Goal: Information Seeking & Learning: Learn about a topic

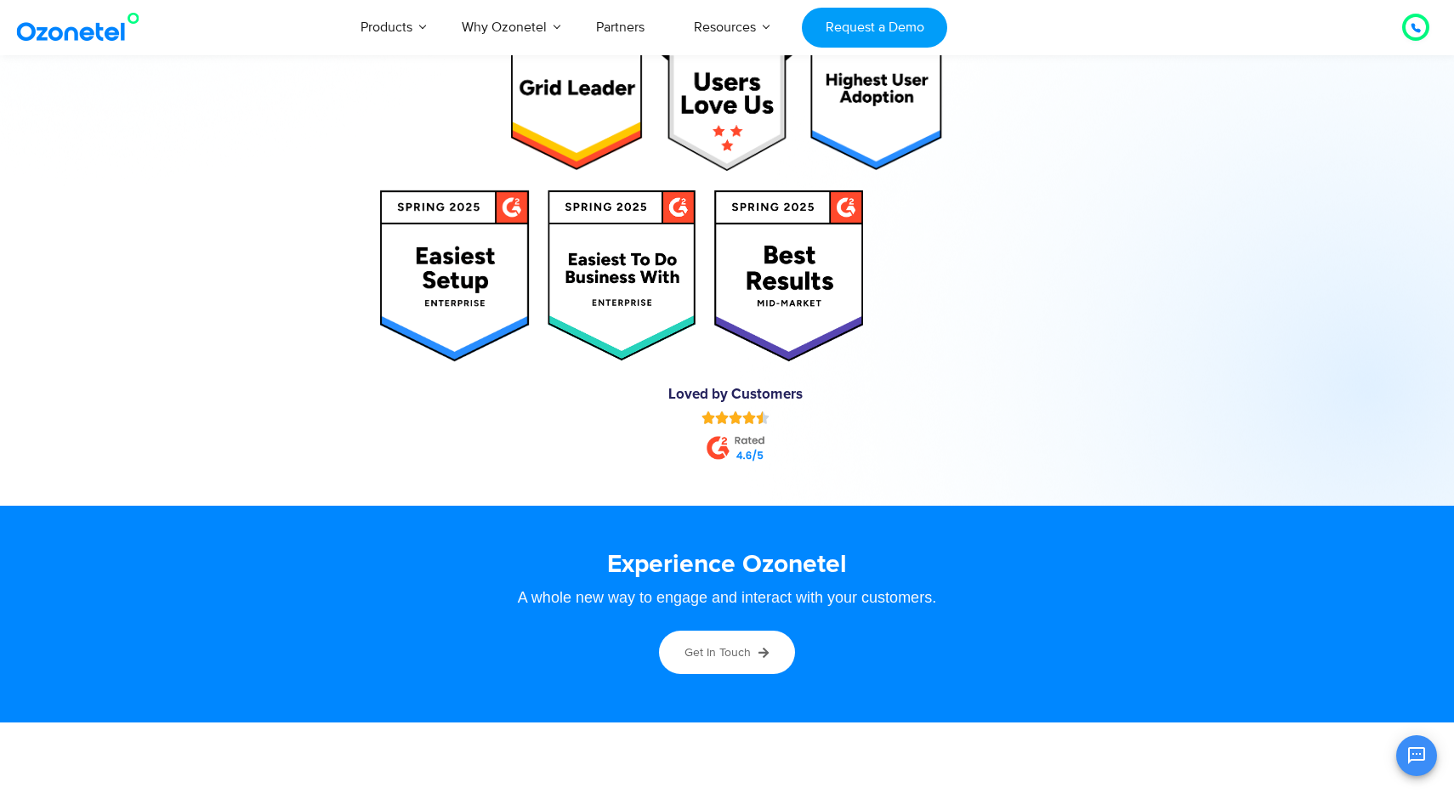
scroll to position [9203, 0]
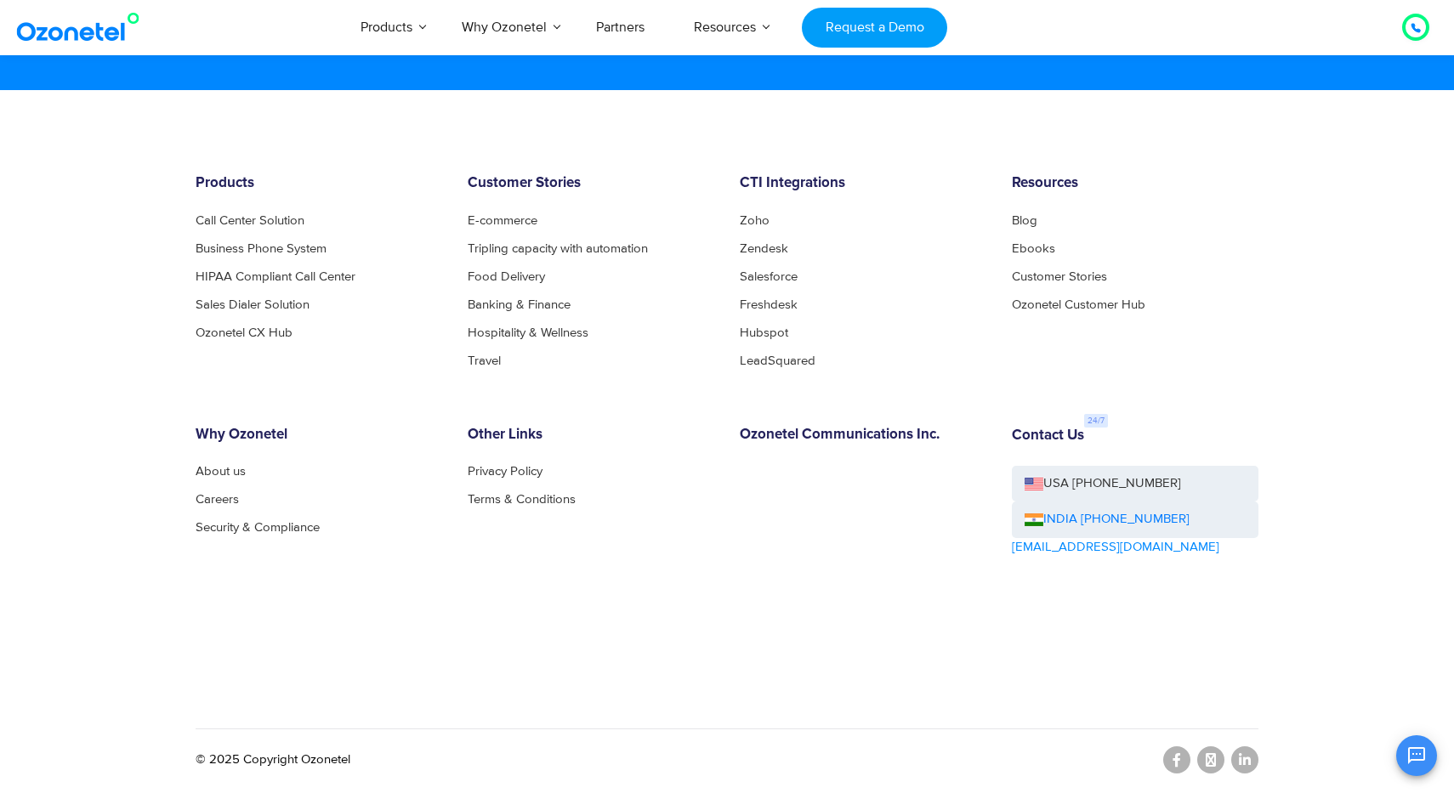
click at [1245, 771] on div "OK Ozonetel Bot Ozonetel recognized as a Leader by G2 for CCAAS ​ 0" at bounding box center [1253, 753] width 367 height 45
click at [1244, 758] on div "OK Ozonetel Bot Ozonetel recognized as a Leader by G2 for CCAAS ​ 0" at bounding box center [1253, 753] width 367 height 45
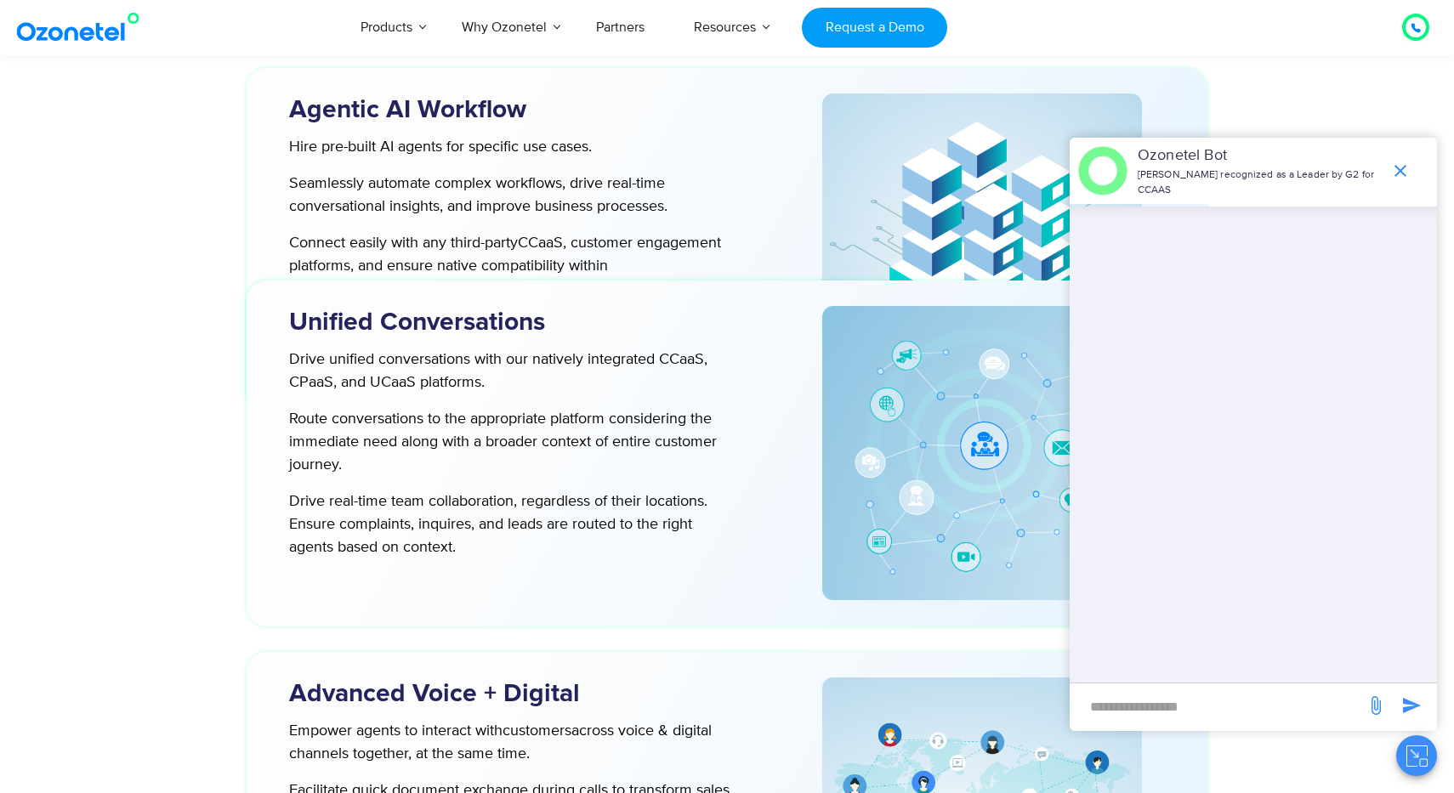
scroll to position [3196, 0]
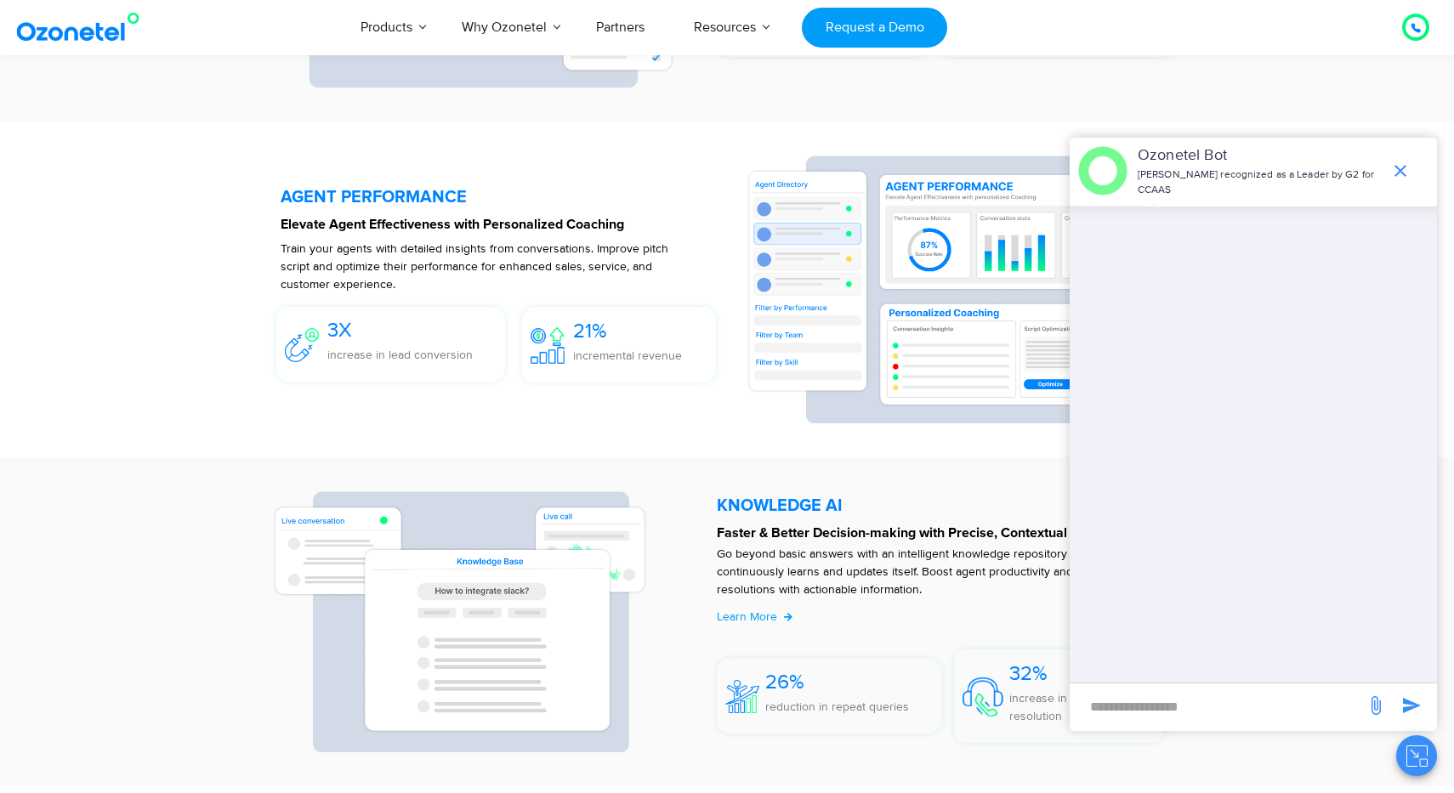
click at [1399, 167] on icon "end chat or minimize" at bounding box center [1400, 171] width 20 height 20
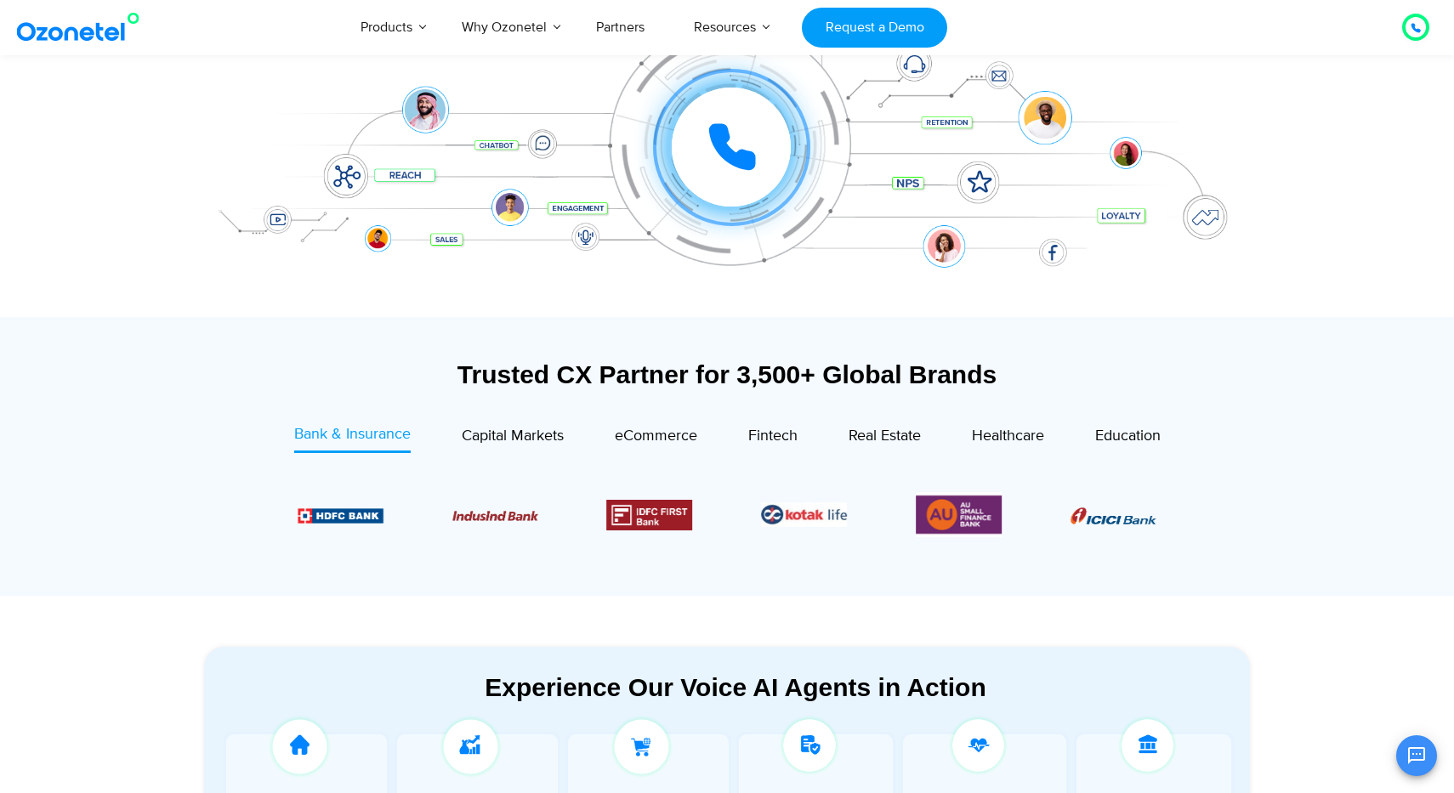
scroll to position [362, 0]
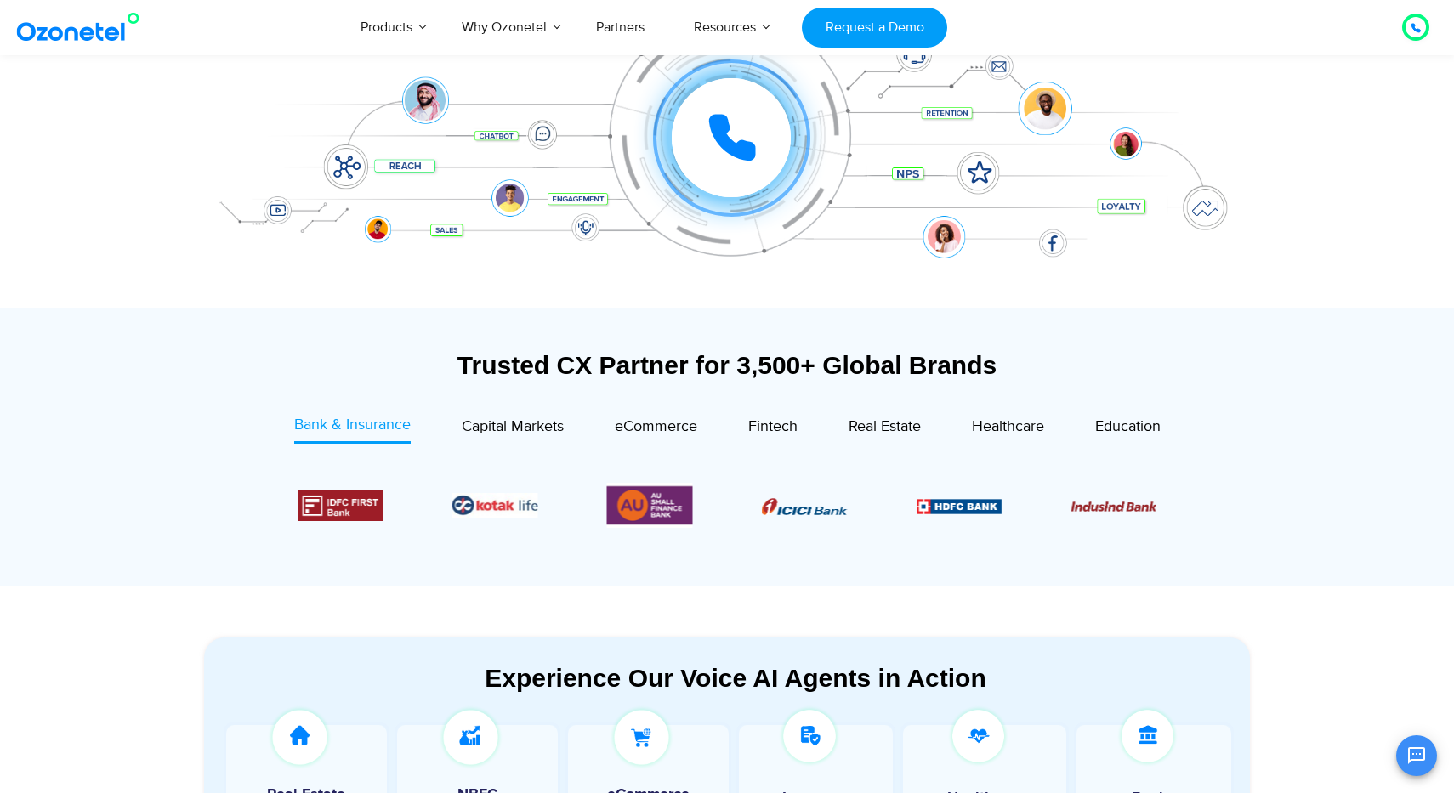
click at [609, 435] on div "eCommerce" at bounding box center [630, 429] width 133 height 30
click at [616, 434] on span "eCommerce" at bounding box center [656, 426] width 82 height 19
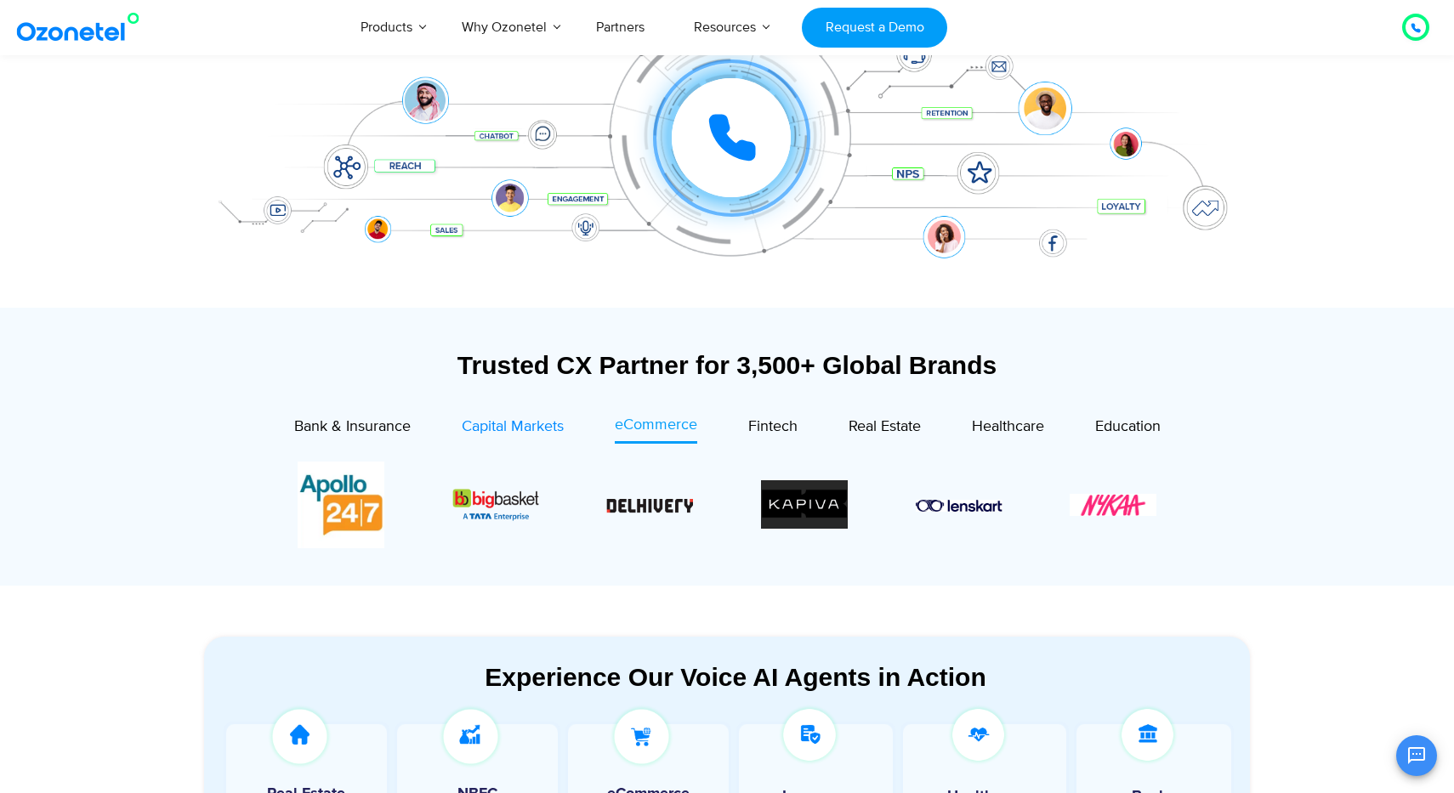
click at [501, 434] on span "Capital Markets" at bounding box center [513, 426] width 102 height 19
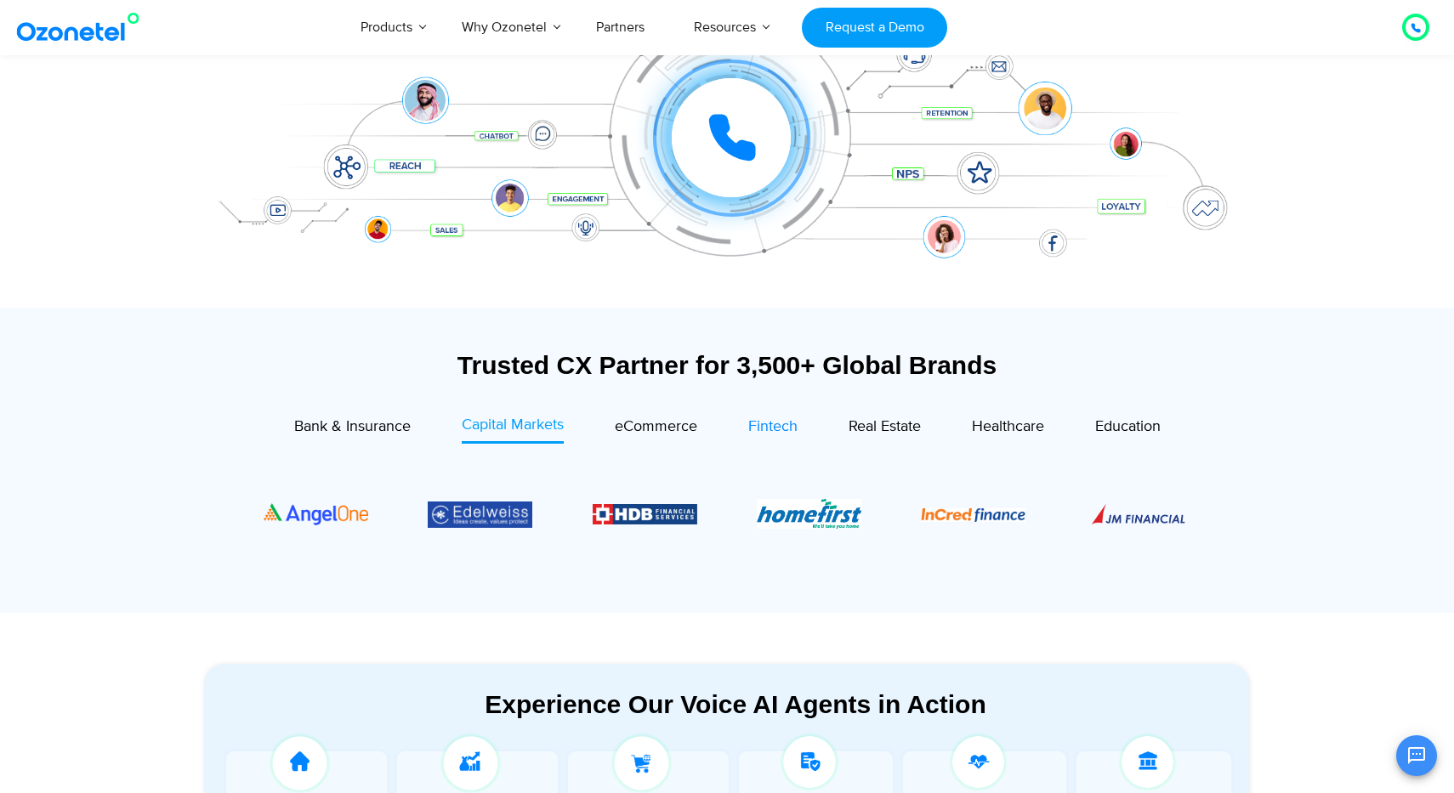
click at [769, 425] on span "Fintech" at bounding box center [772, 426] width 49 height 19
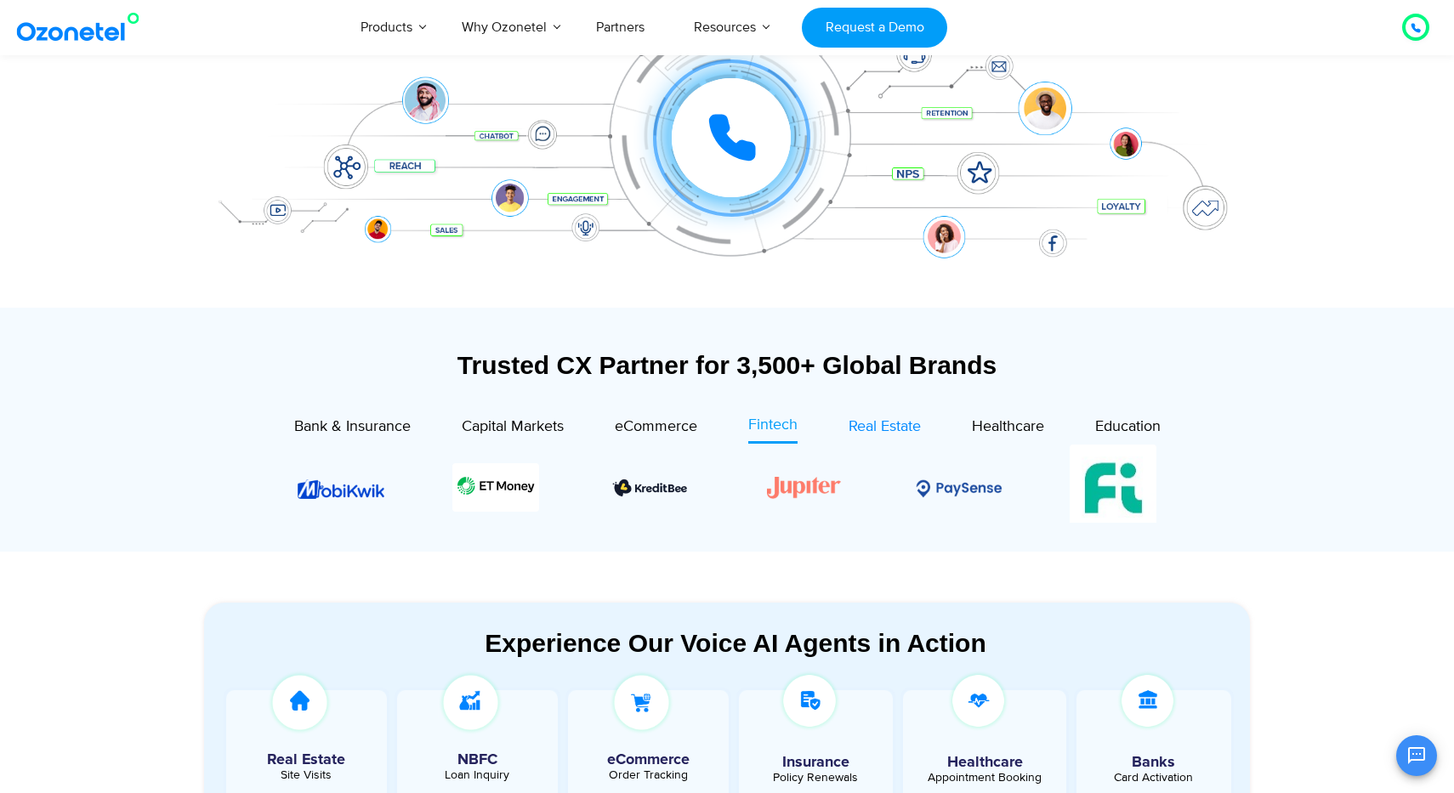
click at [876, 432] on span "Real Estate" at bounding box center [885, 426] width 72 height 19
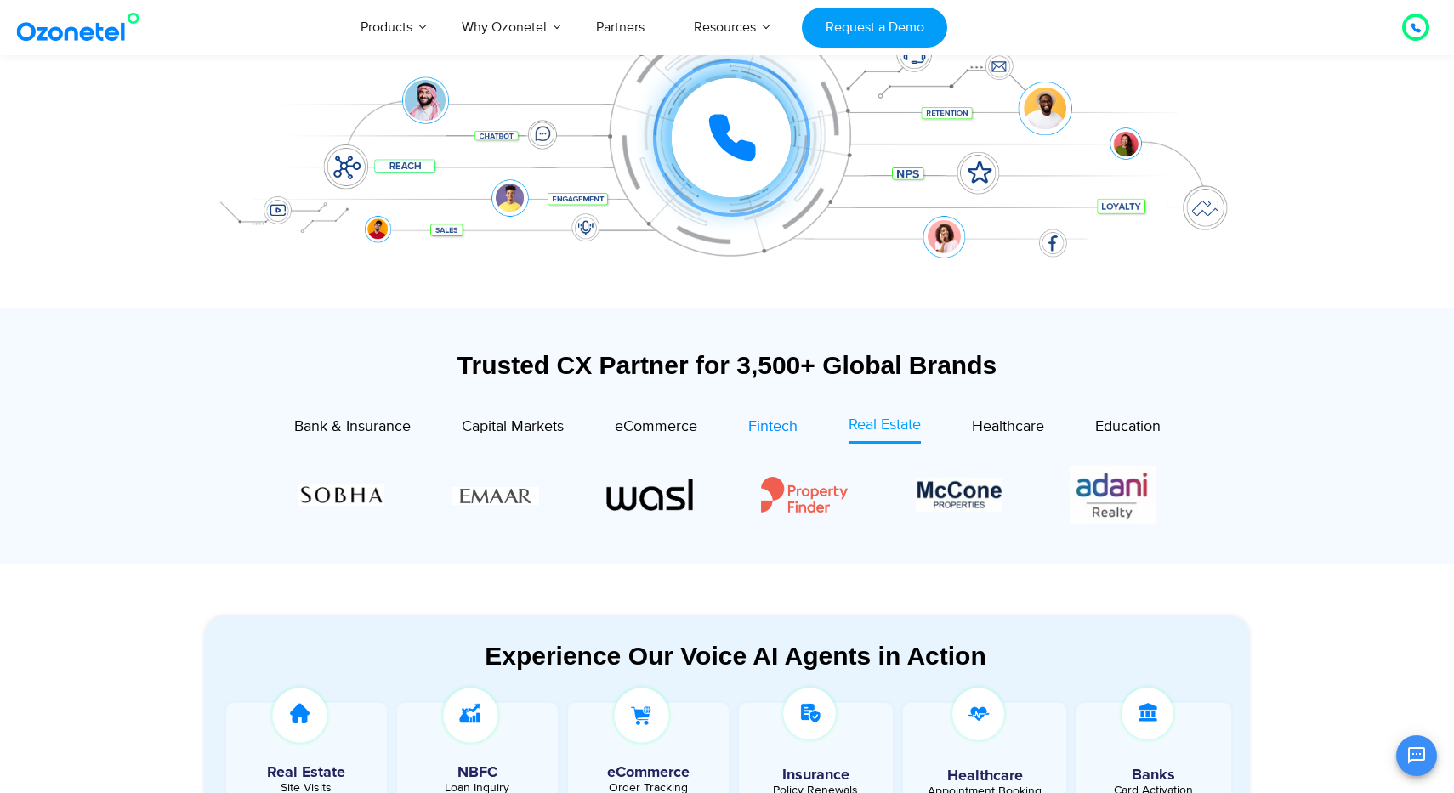
click at [781, 434] on span "Fintech" at bounding box center [772, 426] width 49 height 19
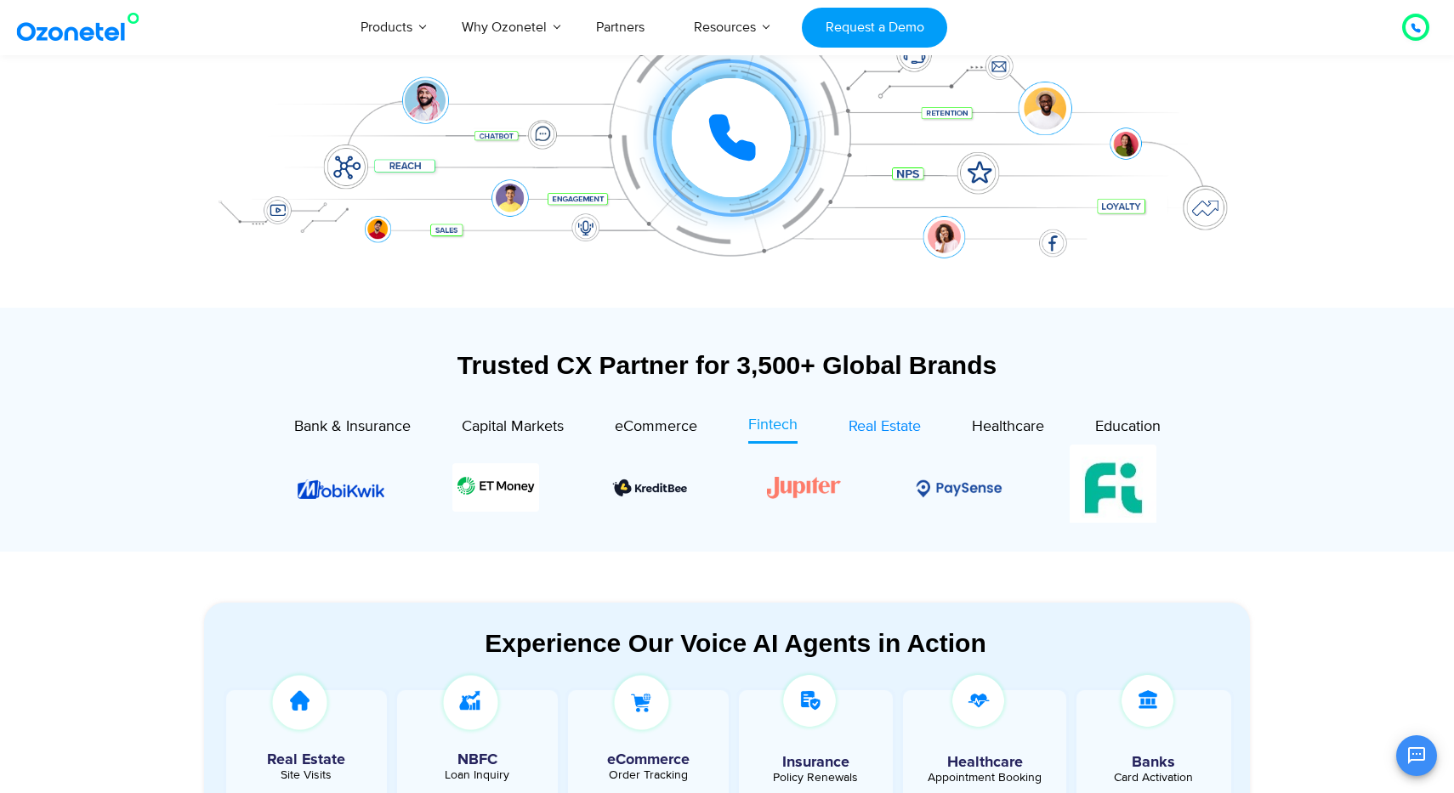
click at [907, 429] on span "Real Estate" at bounding box center [885, 426] width 72 height 19
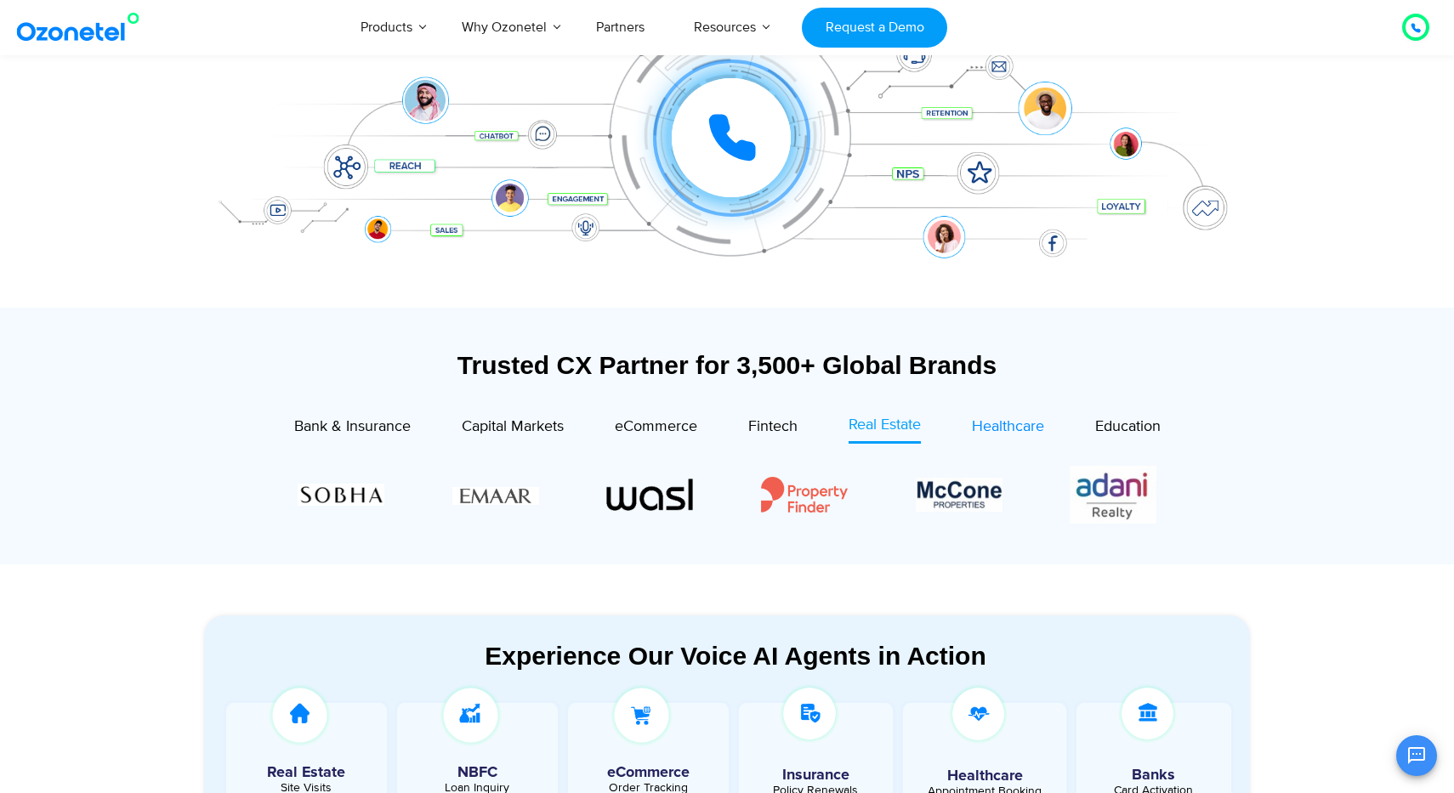
click at [981, 430] on span "Healthcare" at bounding box center [1008, 426] width 72 height 19
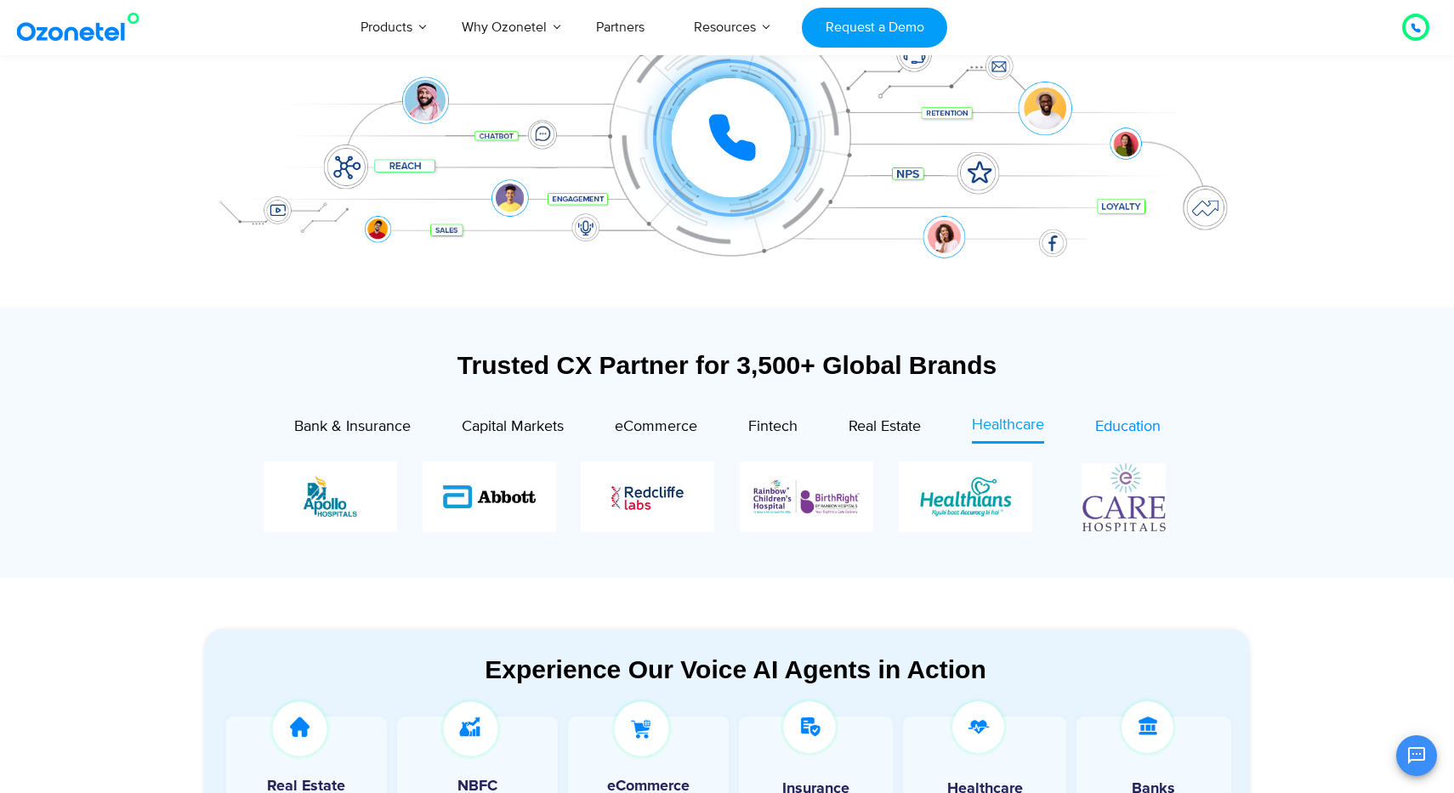
click at [1130, 419] on span "Education" at bounding box center [1127, 426] width 65 height 19
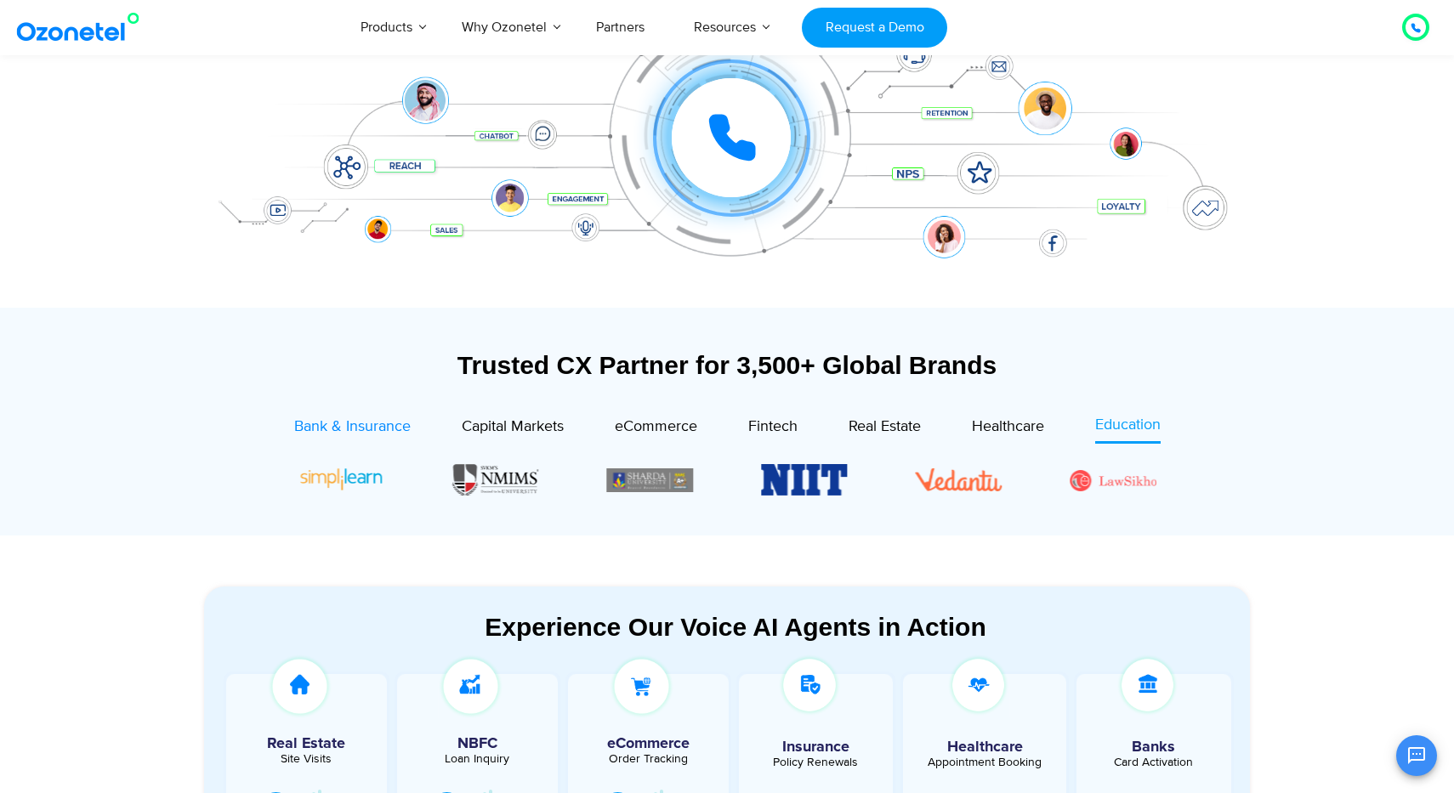
click at [360, 432] on span "Bank & Insurance" at bounding box center [352, 426] width 116 height 19
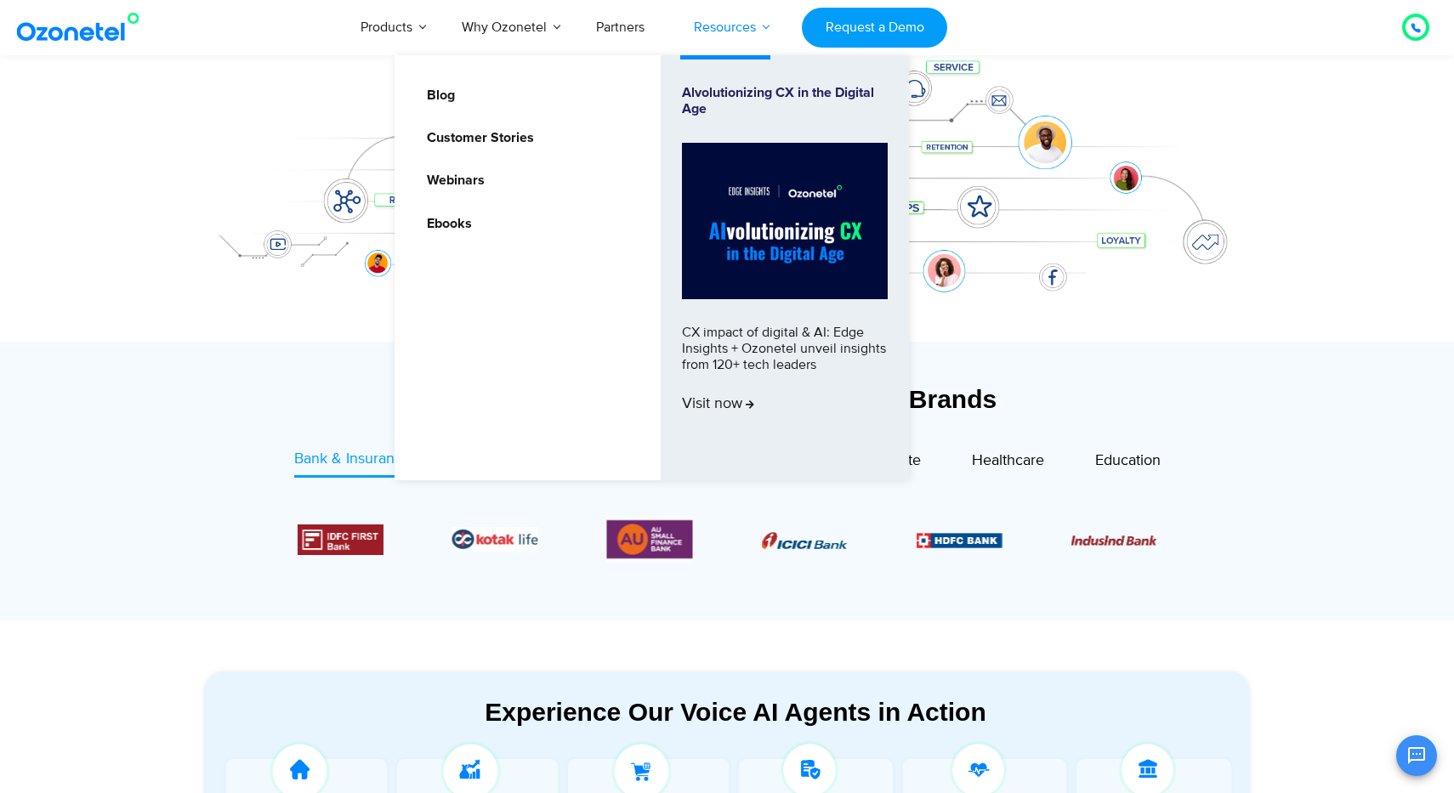
scroll to position [0, 0]
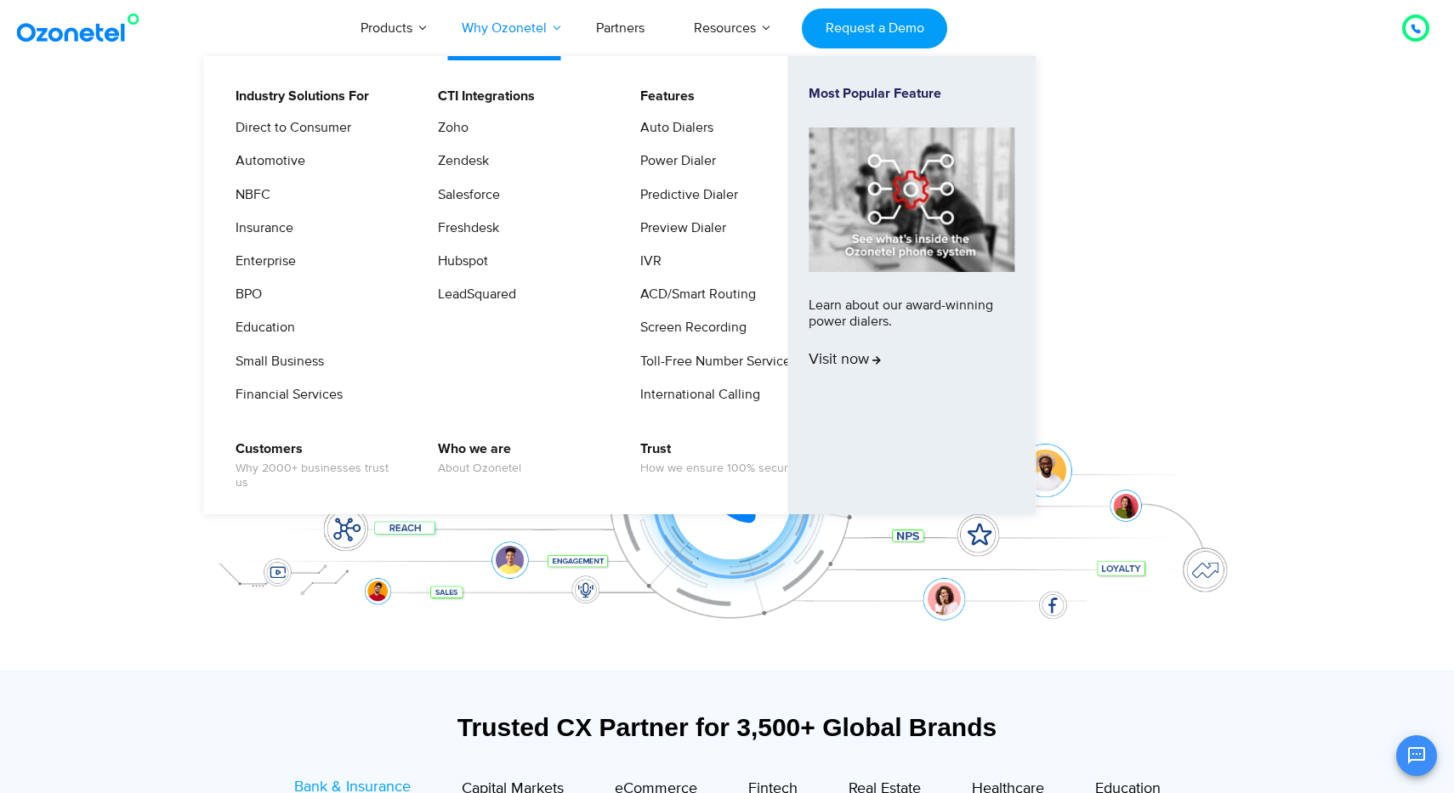
click at [503, 35] on li "Why Ozonetel Industry Solutions For Direct to Consumer Automotive NBFC Insuranc…" at bounding box center [504, 28] width 134 height 56
click at [476, 26] on link "Why Ozonetel" at bounding box center [504, 28] width 134 height 56
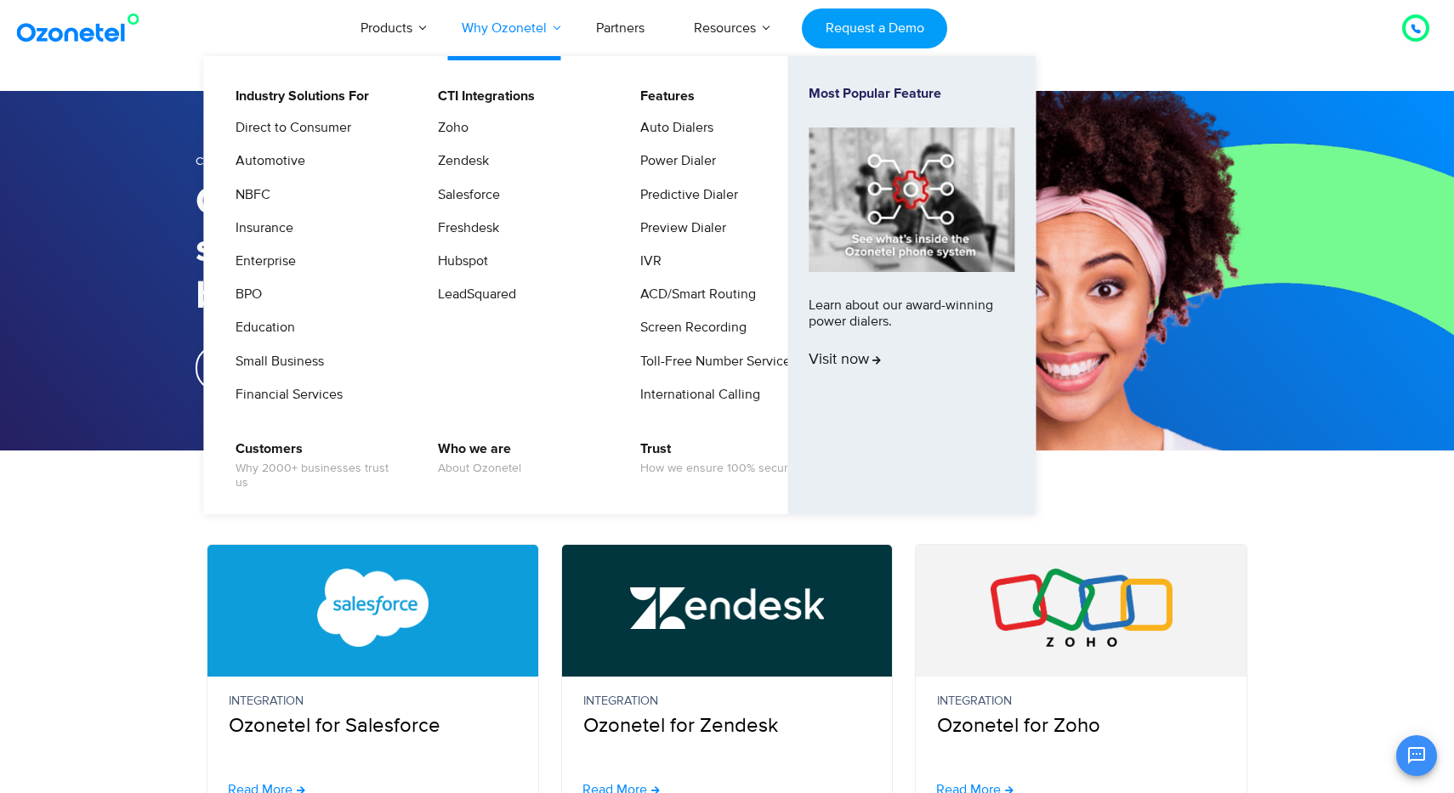
click at [497, 31] on link "Why Ozonetel" at bounding box center [504, 28] width 134 height 56
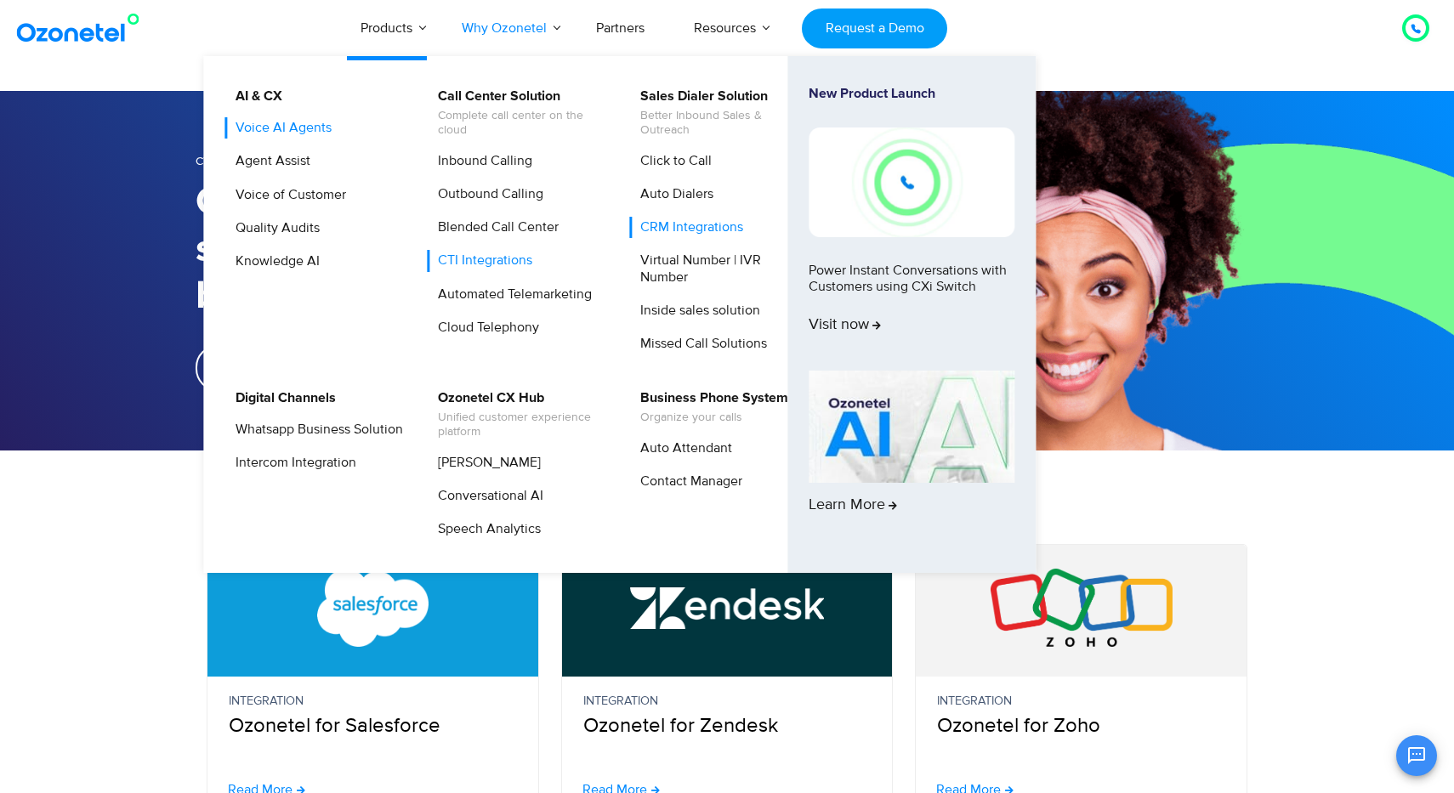
click at [260, 127] on link "Voice AI Agents" at bounding box center [279, 127] width 110 height 21
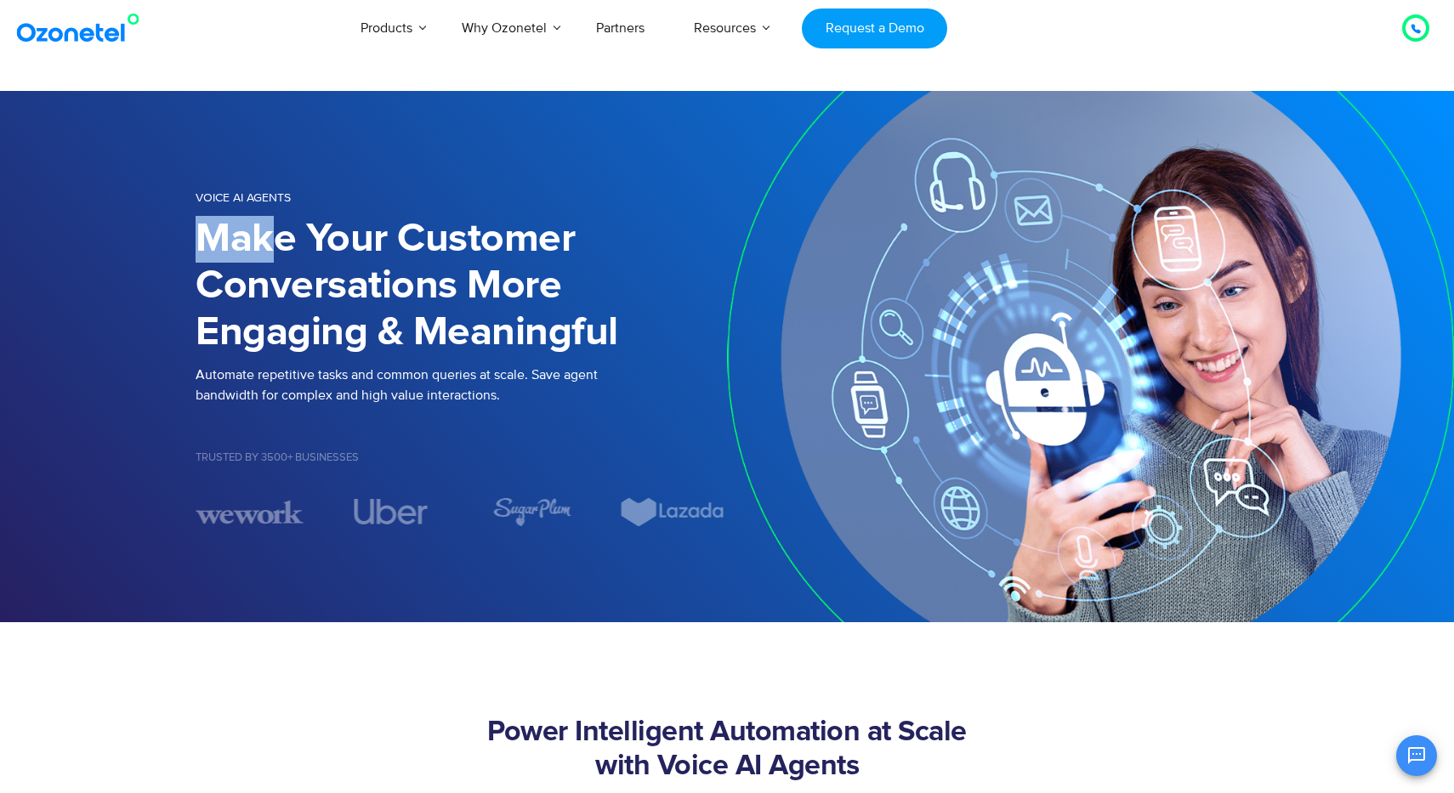
drag, startPoint x: 190, startPoint y: 216, endPoint x: 293, endPoint y: 216, distance: 102.9
click at [293, 216] on div "Voice AI Agents Make Your Customer Conversations More Engaging & Meaningful Aut…" at bounding box center [727, 356] width 1088 height 412
click at [327, 358] on div "Make Your Customer Conversations More Engaging & Meaningful" at bounding box center [461, 290] width 531 height 149
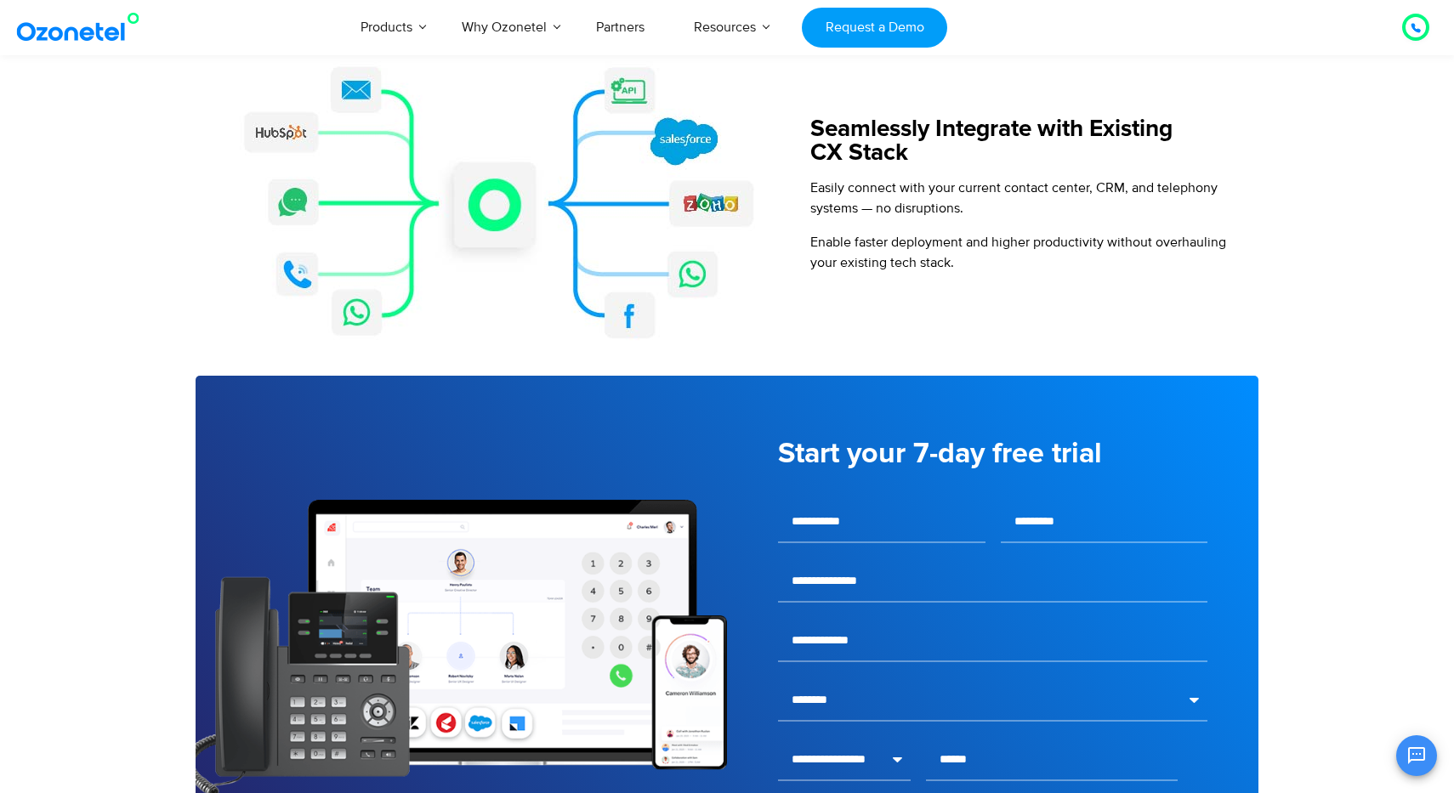
scroll to position [1992, 0]
